Goal: Check status

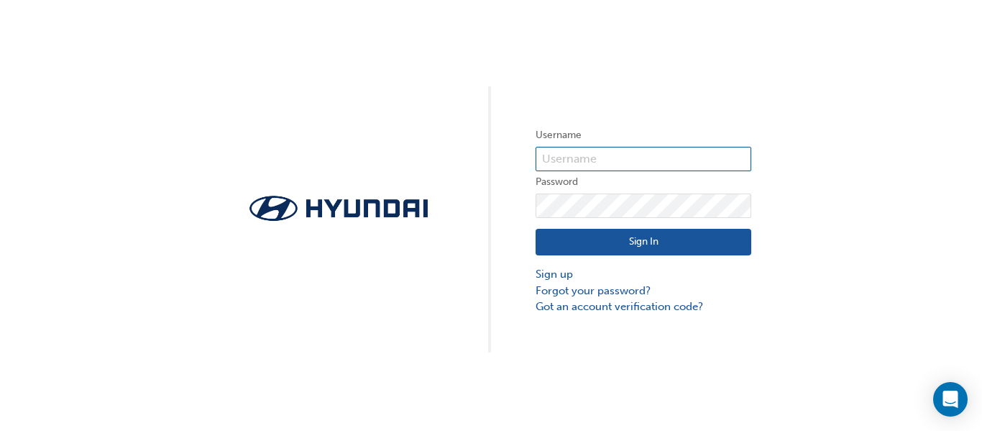
type input "29085"
click at [623, 249] on button "Sign In" at bounding box center [644, 242] width 216 height 27
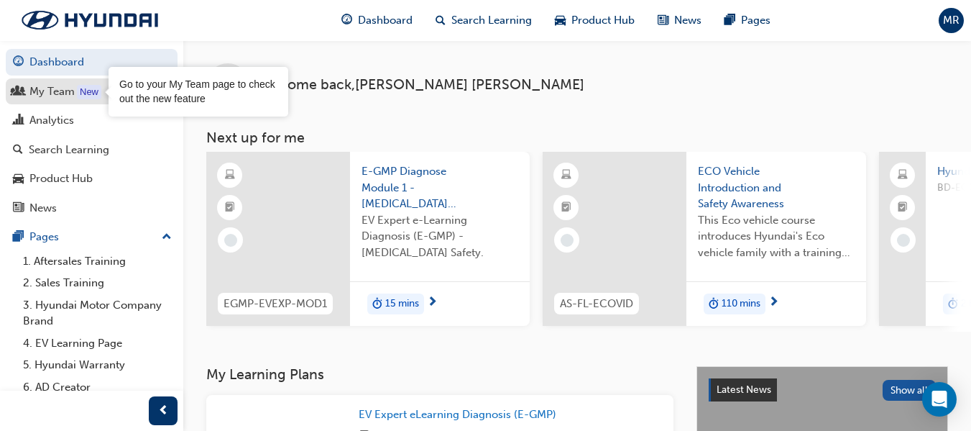
click at [75, 93] on div "My Team" at bounding box center [91, 92] width 157 height 18
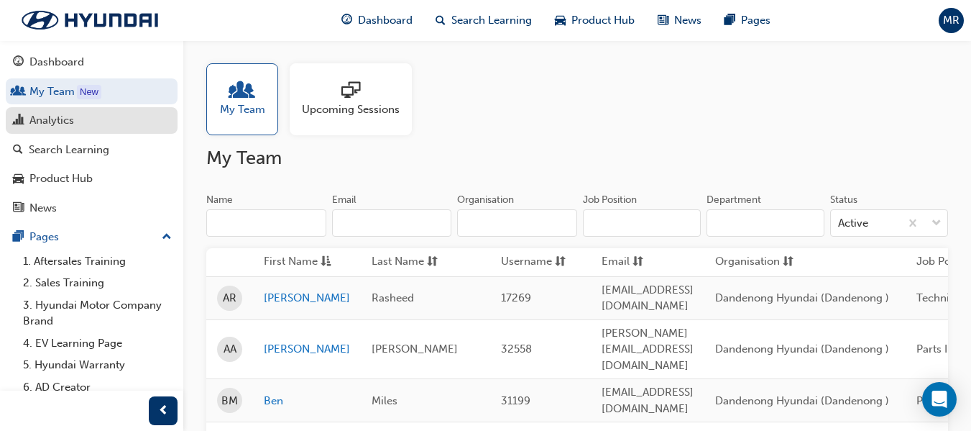
click at [66, 126] on div "Analytics" at bounding box center [51, 120] width 45 height 17
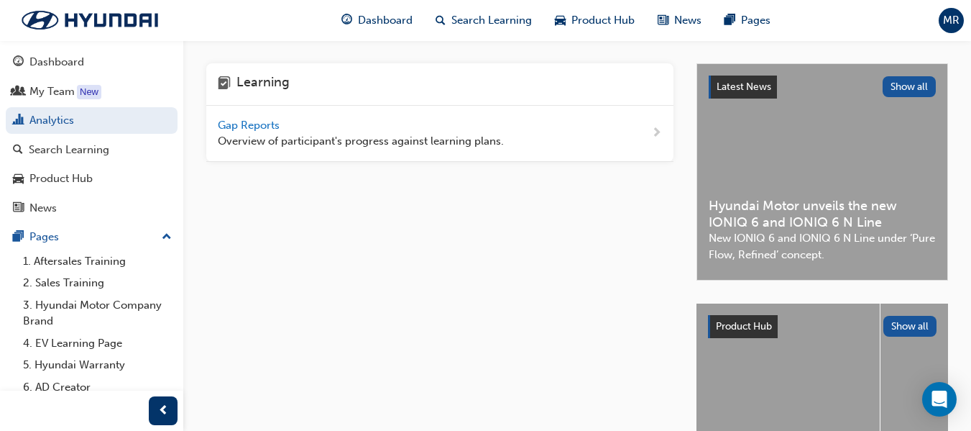
click at [236, 122] on span "Gap Reports" at bounding box center [250, 125] width 65 height 13
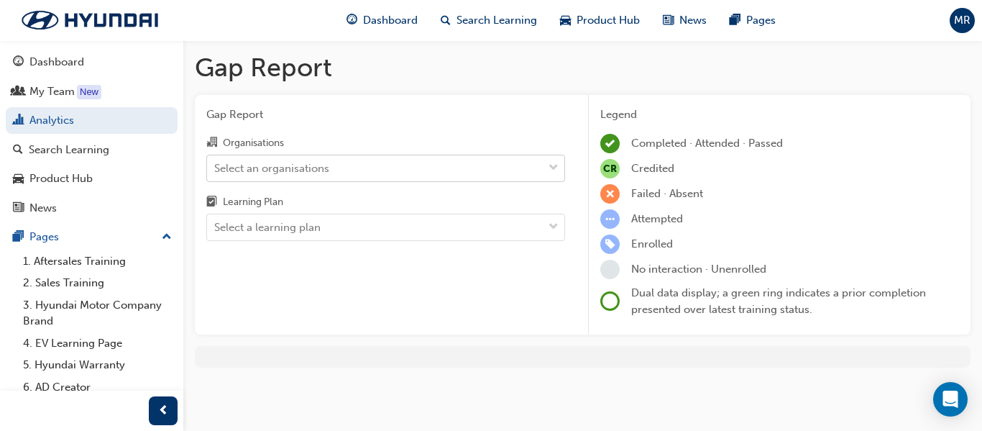
click at [285, 166] on div "Select an organisations" at bounding box center [271, 168] width 115 height 17
click at [216, 166] on input "Organisations Select an organisations" at bounding box center [214, 167] width 1 height 12
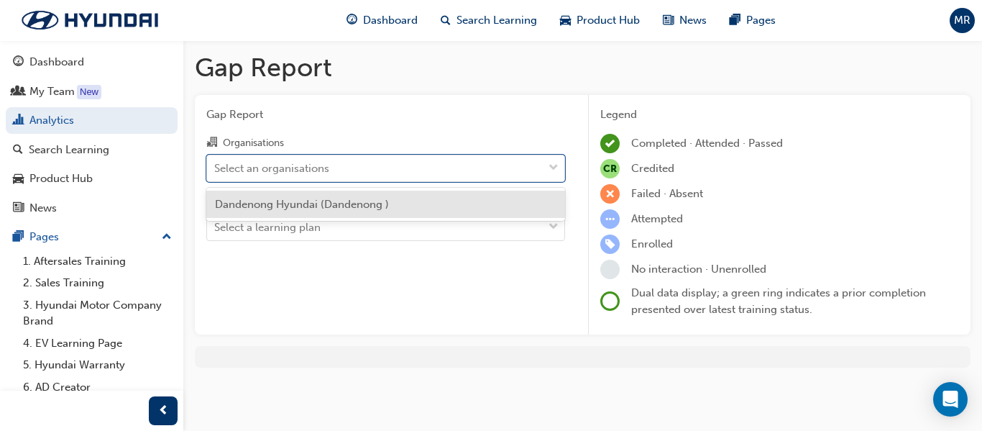
click at [293, 208] on span "Dandenong Hyundai (Dandenong )" at bounding box center [302, 204] width 174 height 13
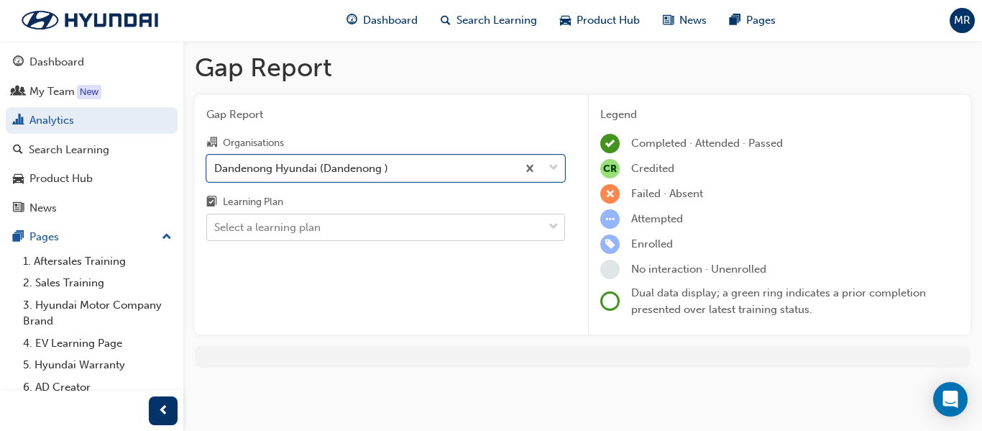
click at [278, 231] on div "Select a learning plan" at bounding box center [267, 227] width 106 height 17
click at [216, 231] on input "Learning Plan Select a learning plan" at bounding box center [214, 227] width 1 height 12
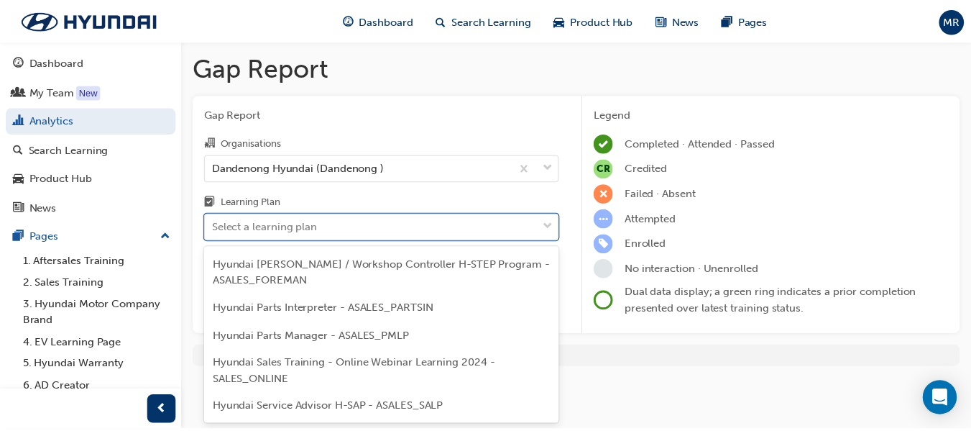
scroll to position [360, 0]
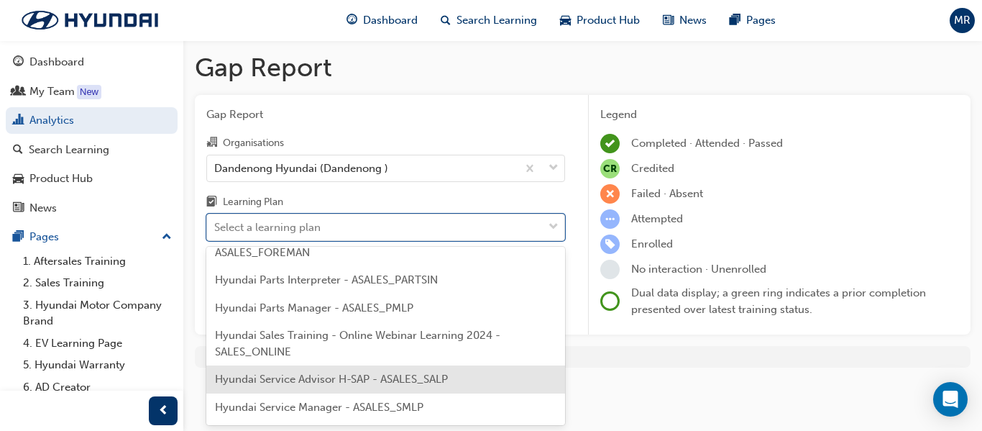
click at [385, 372] on div "Hyundai Service Advisor H-SAP - ASALES_SALP" at bounding box center [385, 379] width 359 height 28
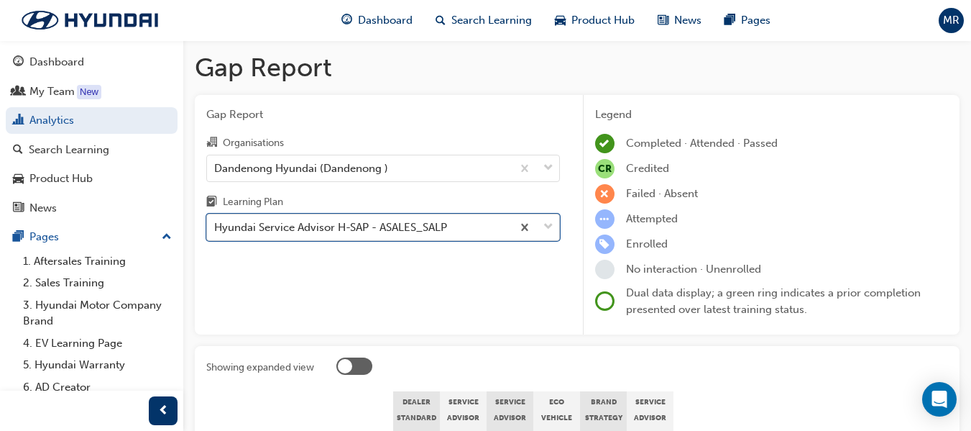
click at [455, 220] on body "Your version of Internet Explorer is outdated and not supported. Please upgrade…" at bounding box center [485, 215] width 971 height 431
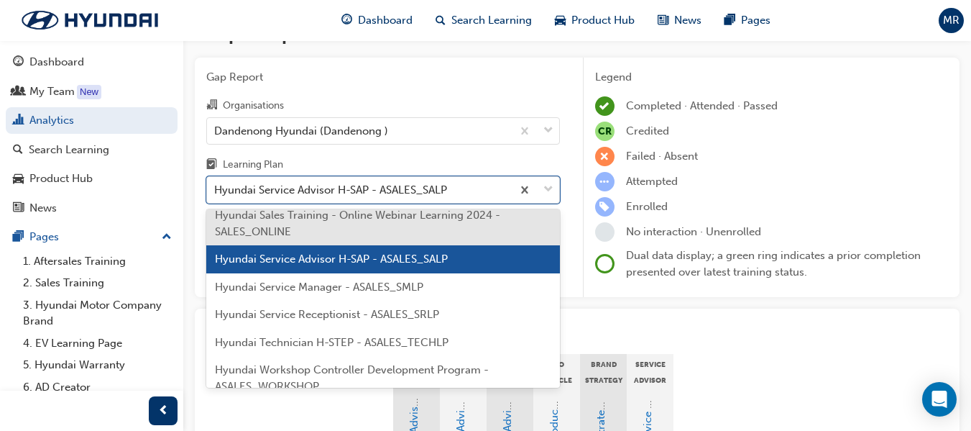
scroll to position [444, 0]
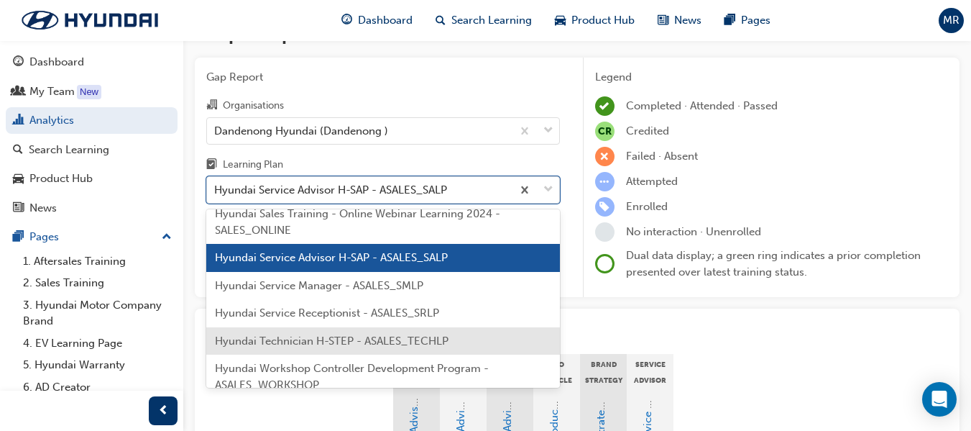
click at [395, 350] on div "Hyundai Technician H-STEP - ASALES_TECHLP" at bounding box center [383, 341] width 354 height 28
